Goal: Information Seeking & Learning: Learn about a topic

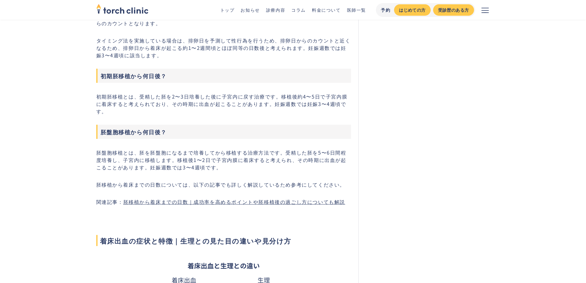
scroll to position [903, 0]
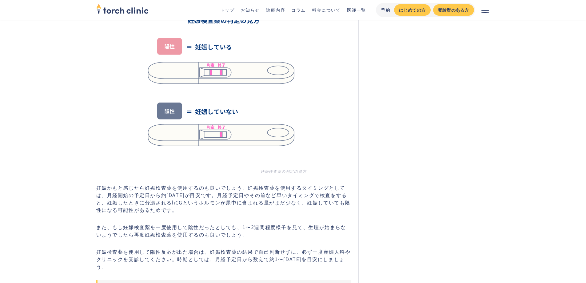
scroll to position [2309, 0]
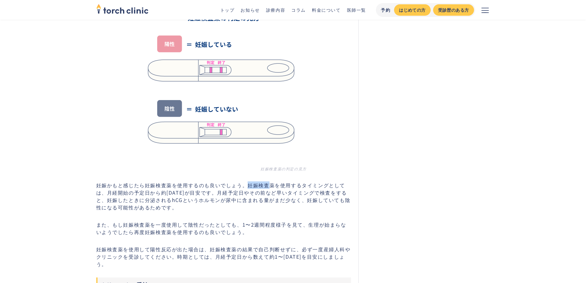
drag, startPoint x: 245, startPoint y: 190, endPoint x: 271, endPoint y: 192, distance: 26.5
click at [271, 192] on p "妊娠かもと感じたら妊娠検査薬を使用するのも良いでしょう。妊娠検査薬を使用するタイミングとしては、月経開始の予定日から約1週間後が目安です。月経予定日やその前な…" at bounding box center [223, 196] width 255 height 30
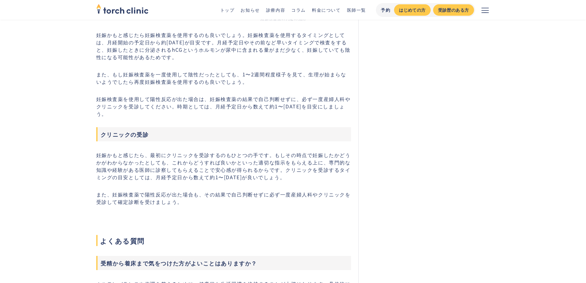
scroll to position [2432, 0]
